Goal: Navigation & Orientation: Find specific page/section

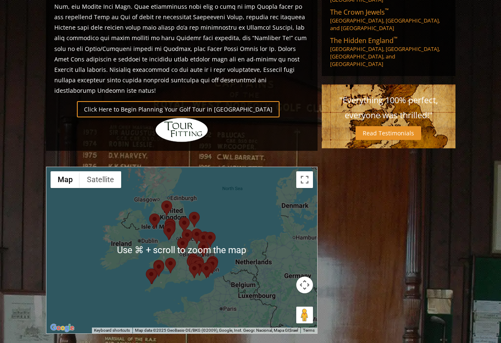
scroll to position [571, 0]
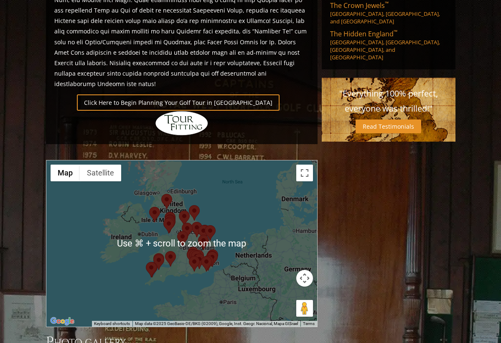
click at [138, 238] on div at bounding box center [181, 244] width 271 height 166
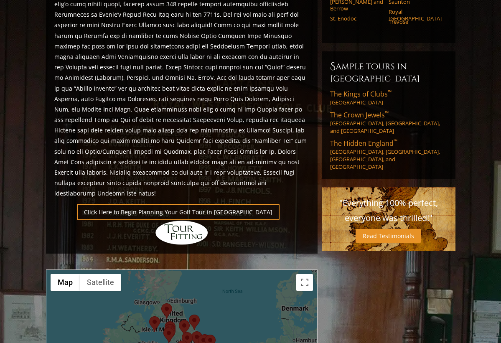
scroll to position [461, 0]
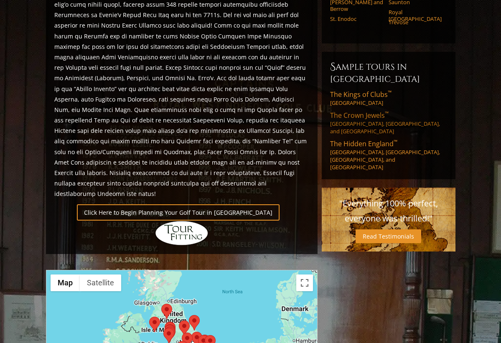
click at [365, 111] on link "The Crown Jewels ™ London, Sussex, and Kent" at bounding box center [388, 123] width 117 height 24
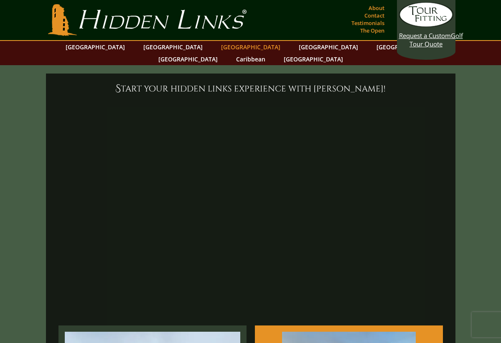
click at [217, 48] on link "[GEOGRAPHIC_DATA]" at bounding box center [251, 47] width 68 height 12
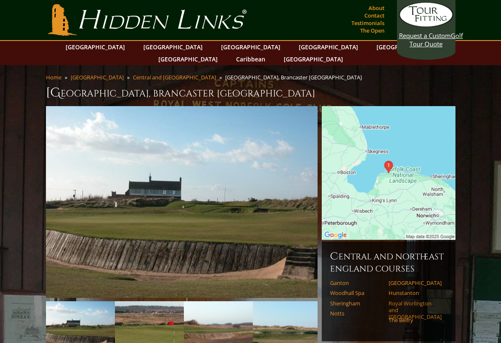
click at [407, 300] on link "Royal Worlington and Newmarket" at bounding box center [415, 310] width 53 height 20
